Goal: Information Seeking & Learning: Learn about a topic

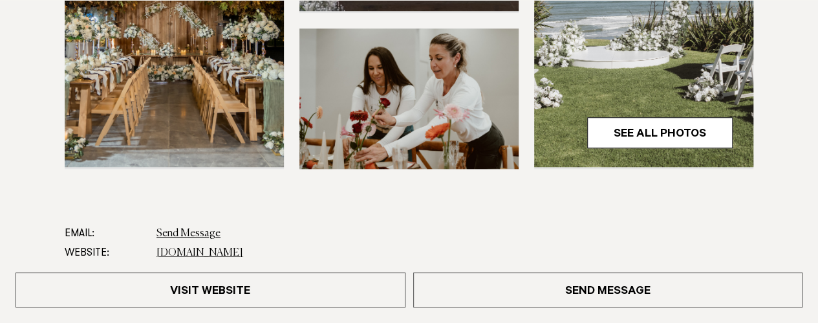
scroll to position [517, 0]
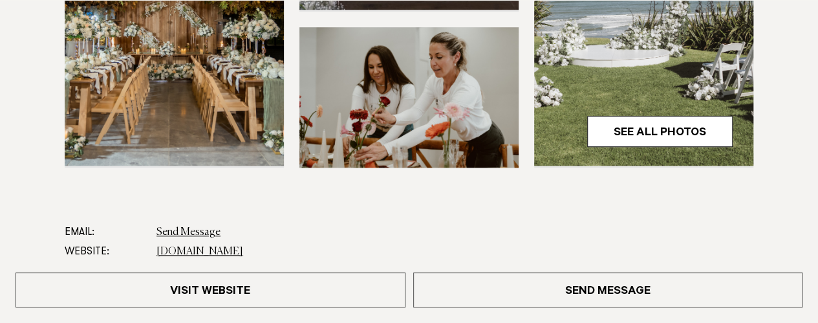
click at [185, 78] on img at bounding box center [174, 18] width 219 height 294
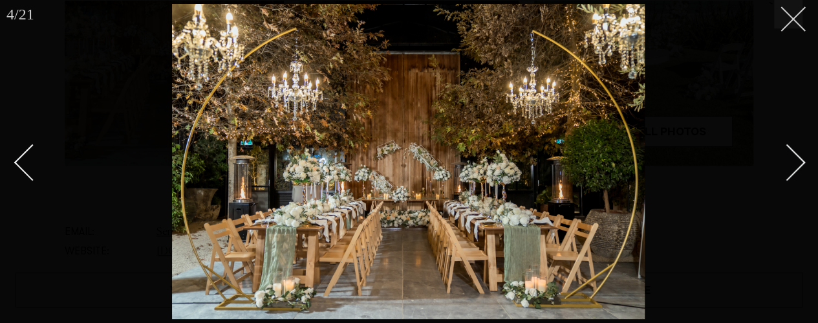
click at [786, 25] on line at bounding box center [793, 19] width 24 height 24
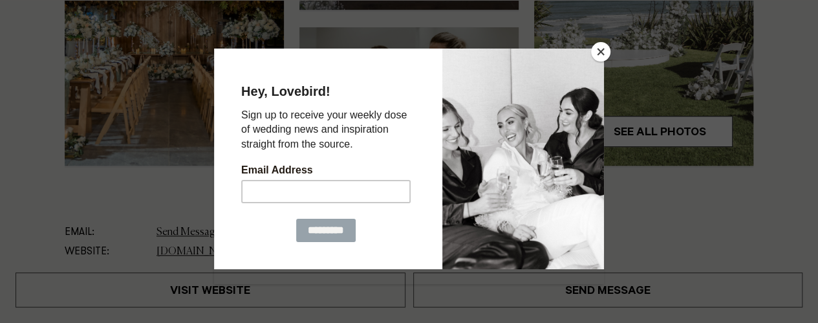
click at [602, 51] on button "Close" at bounding box center [600, 51] width 19 height 19
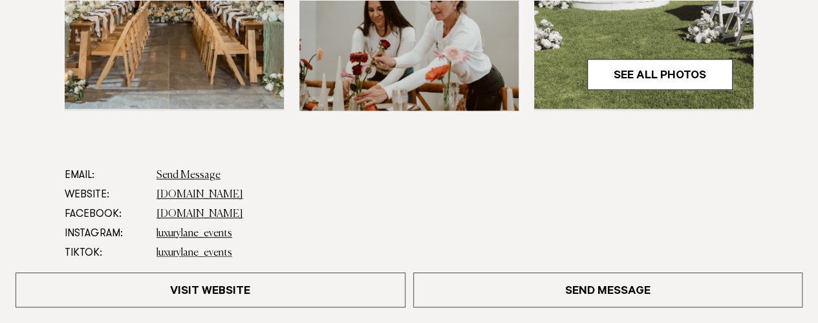
scroll to position [489, 0]
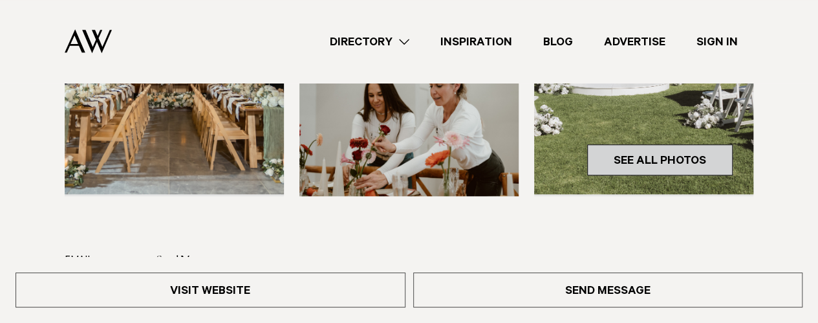
click at [644, 157] on link "See All Photos" at bounding box center [659, 159] width 145 height 31
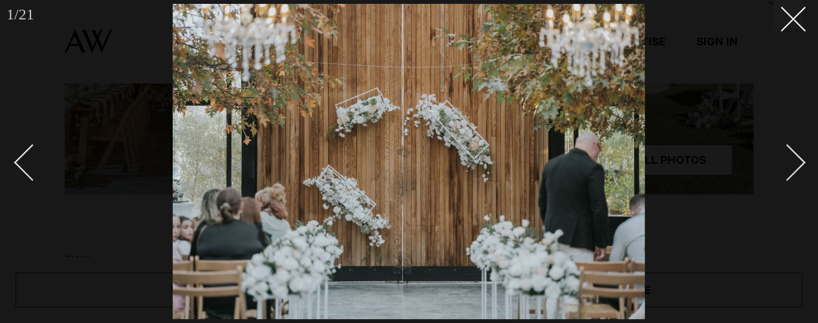
click at [808, 140] on div at bounding box center [409, 161] width 818 height 323
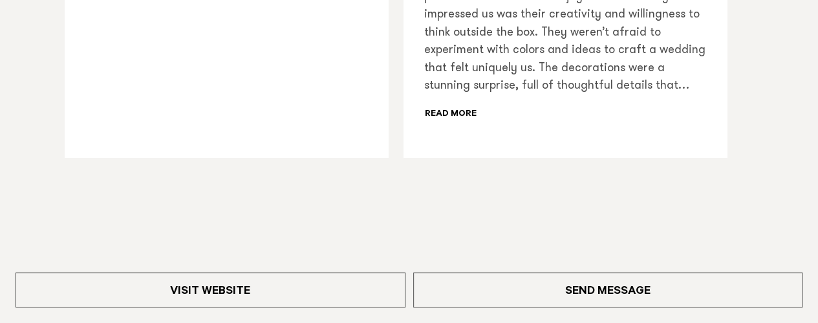
scroll to position [1523, 0]
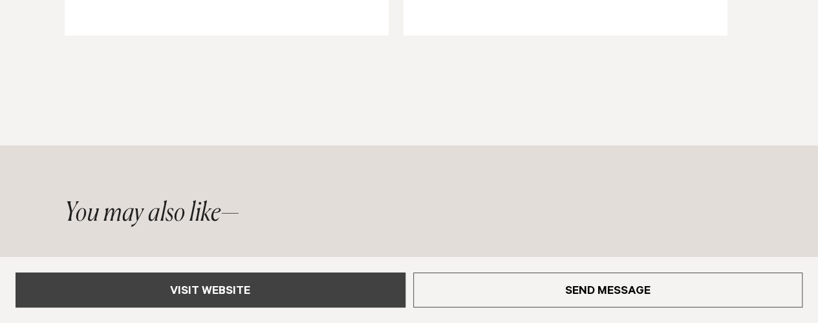
click at [234, 293] on link "Visit Website" at bounding box center [211, 289] width 390 height 35
